Goal: Task Accomplishment & Management: Use online tool/utility

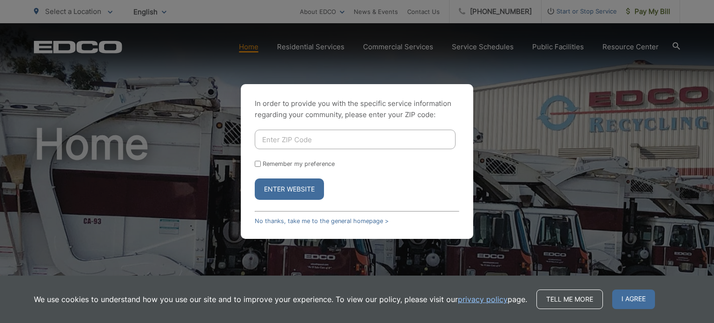
click at [351, 142] on input "Enter ZIP Code" at bounding box center [355, 140] width 201 height 20
type input "92082"
click at [301, 191] on button "Enter Website" at bounding box center [289, 188] width 69 height 21
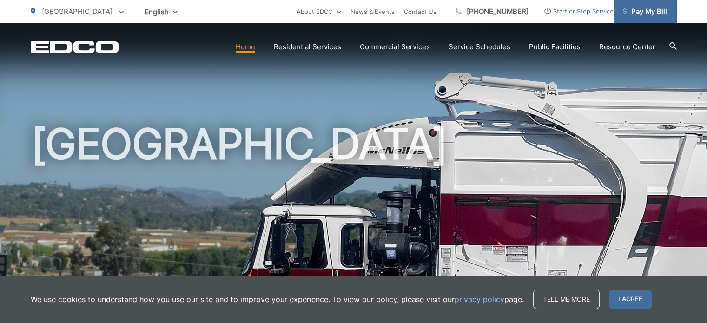
click at [639, 10] on span "Pay My Bill" at bounding box center [645, 11] width 44 height 11
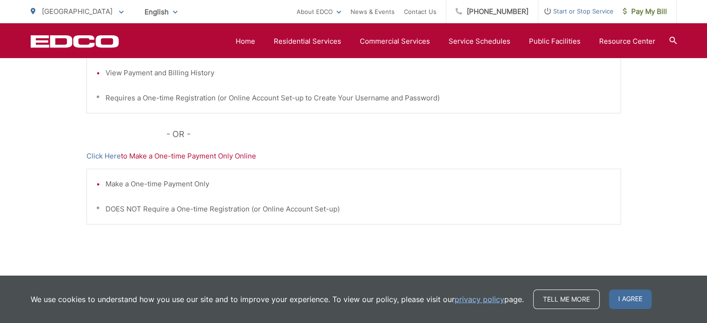
scroll to position [325, 0]
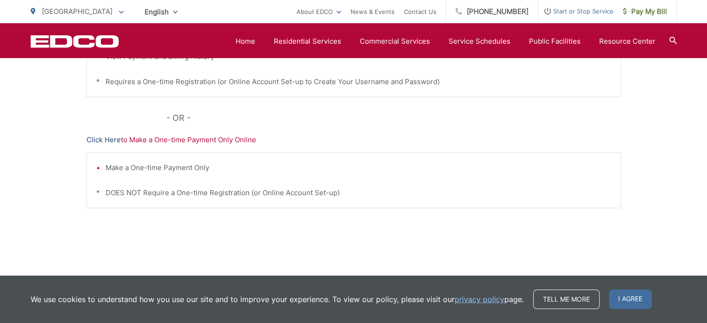
click at [93, 137] on link "Click Here" at bounding box center [103, 139] width 34 height 11
